Goal: Find contact information: Find contact information

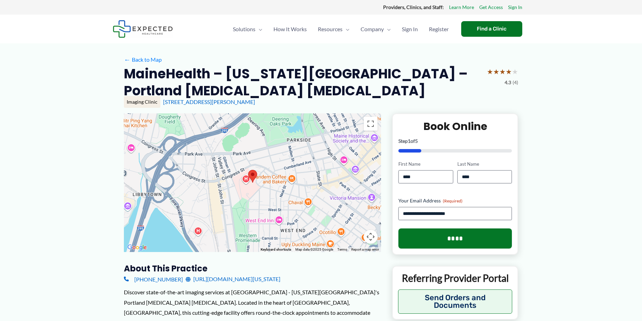
scroll to position [35, 0]
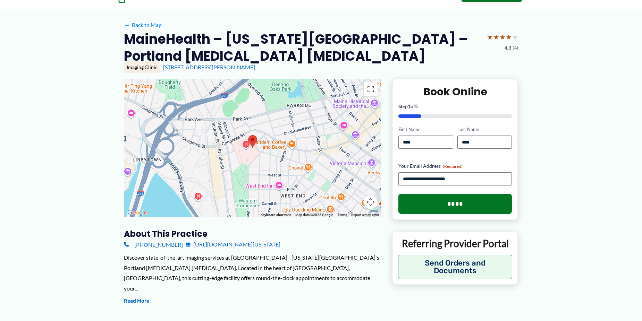
click at [233, 245] on link "[URL][DOMAIN_NAME][US_STATE]" at bounding box center [233, 244] width 95 height 10
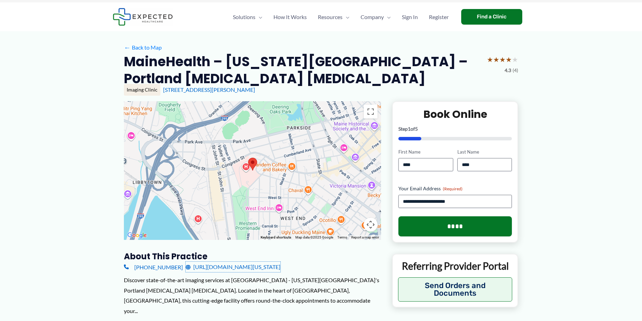
scroll to position [0, 0]
